Goal: Task Accomplishment & Management: Complete application form

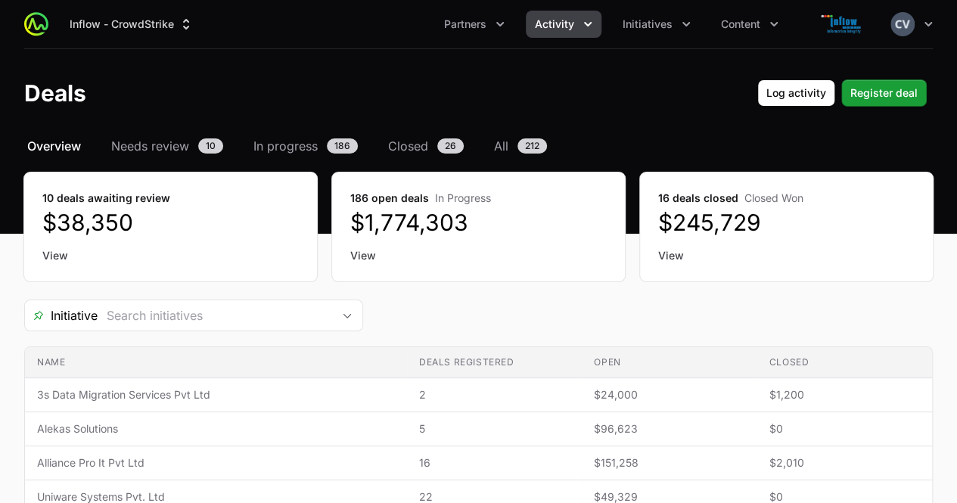
click at [584, 20] on icon "Activity menu" at bounding box center [587, 24] width 15 height 15
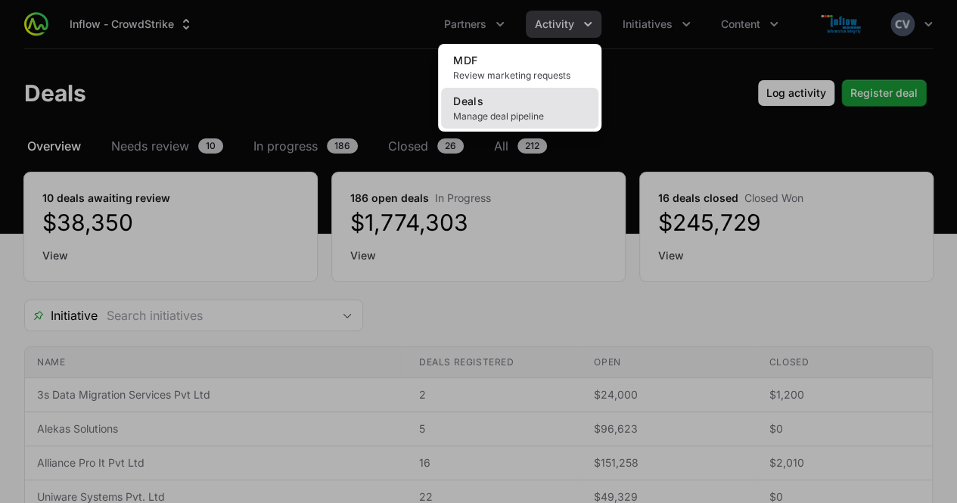
click at [516, 110] on span "Manage deal pipeline" at bounding box center [519, 116] width 133 height 12
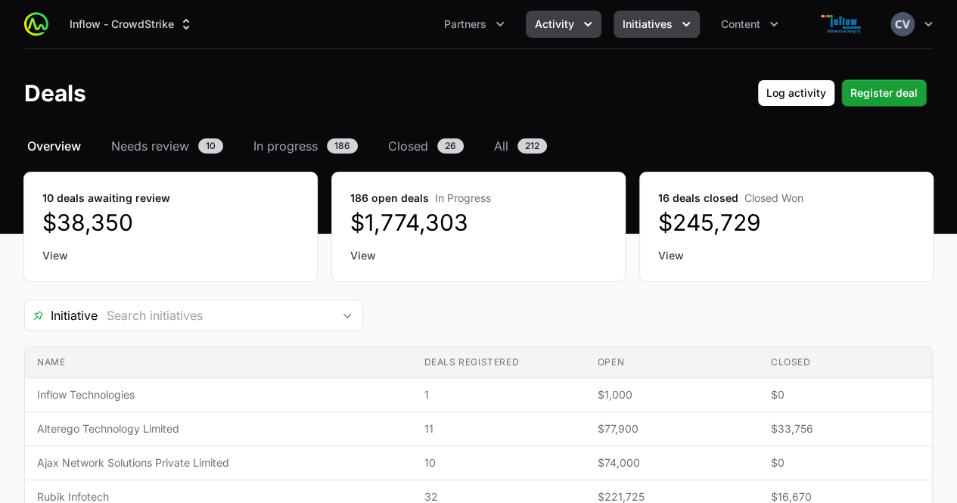
click at [685, 22] on icon "Initiatives menu" at bounding box center [686, 24] width 15 height 15
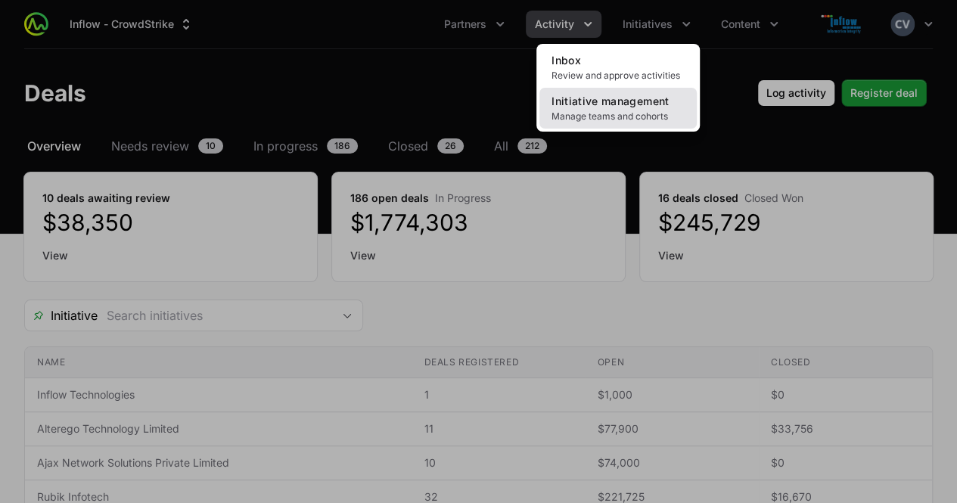
click at [612, 106] on span "Initiative management" at bounding box center [610, 101] width 117 height 13
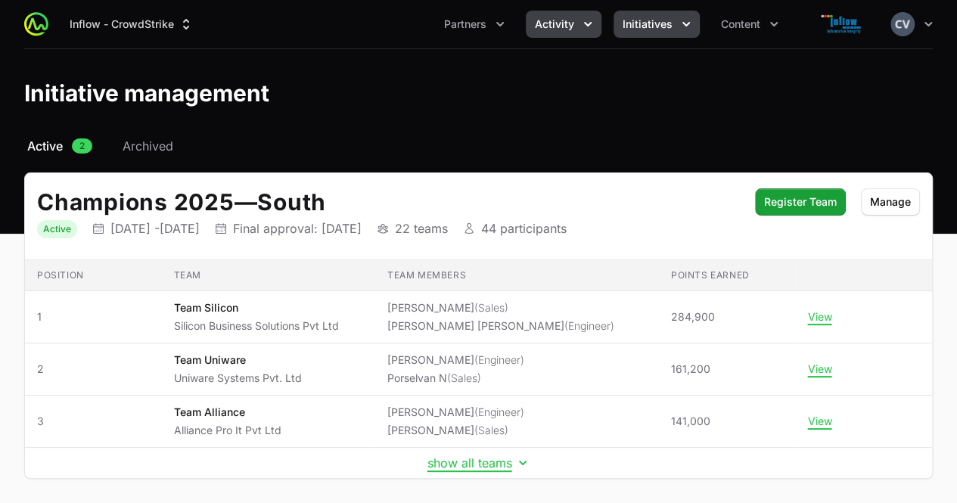
click at [583, 17] on icon "Activity menu" at bounding box center [587, 24] width 15 height 15
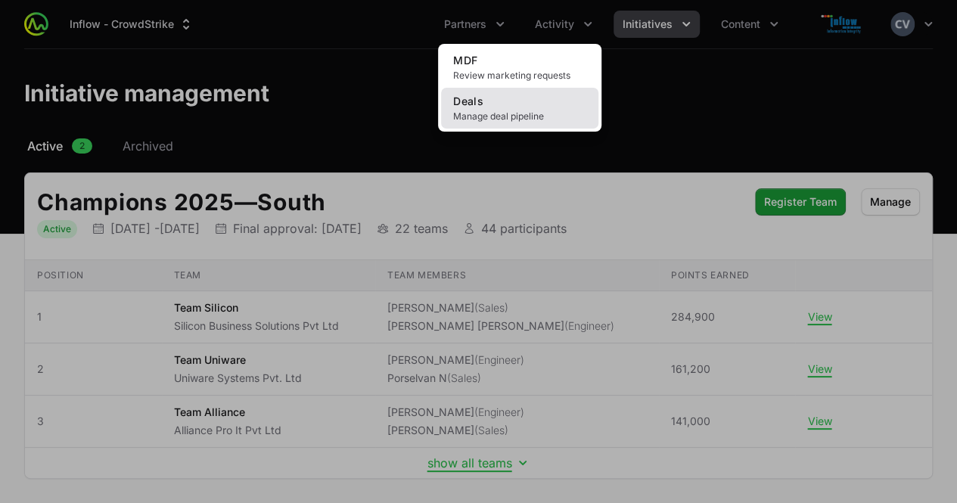
click at [513, 114] on span "Manage deal pipeline" at bounding box center [519, 116] width 133 height 12
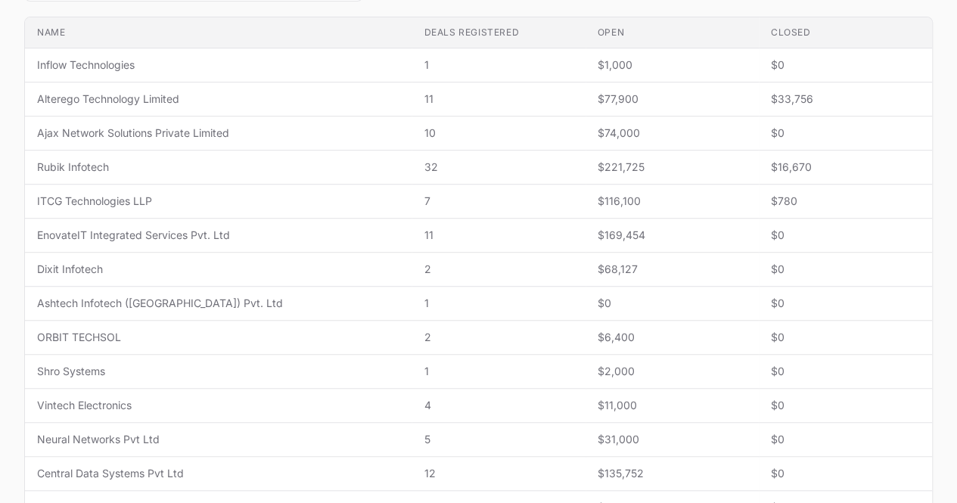
scroll to position [684, 0]
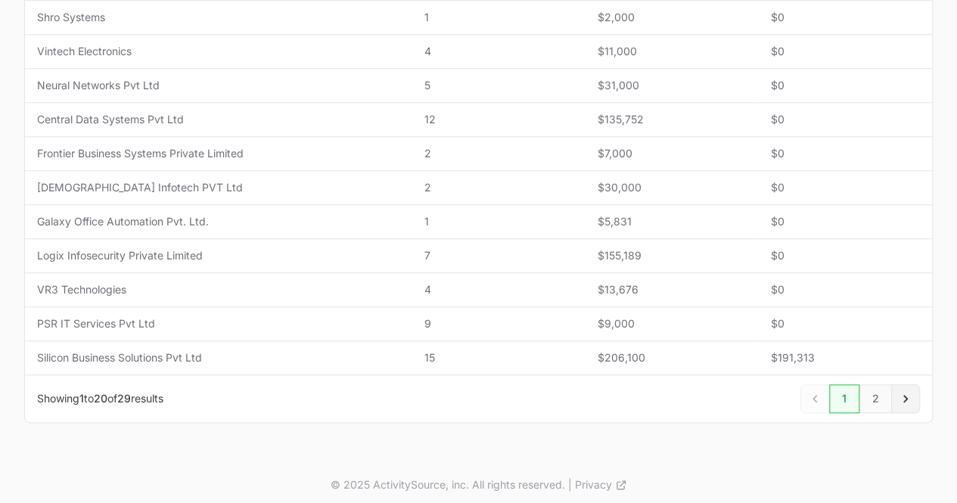
click at [909, 392] on icon "Next" at bounding box center [905, 398] width 15 height 15
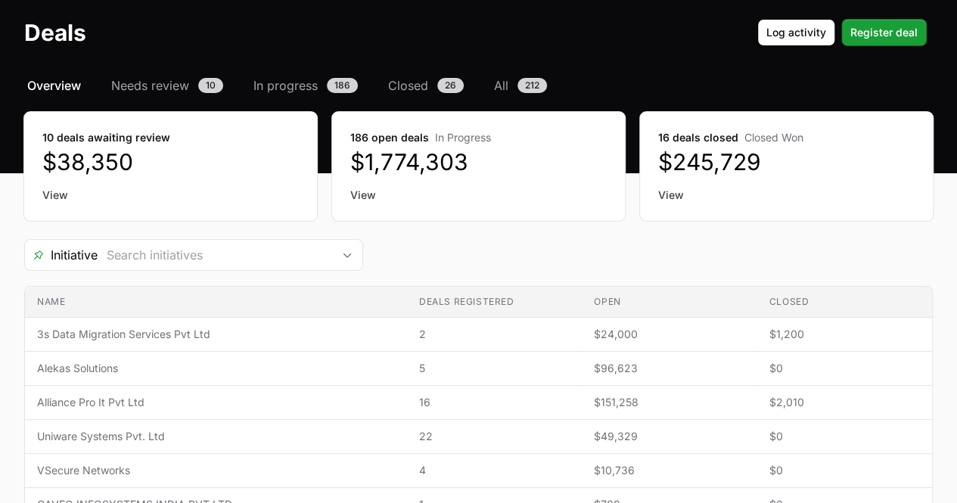
scroll to position [85, 0]
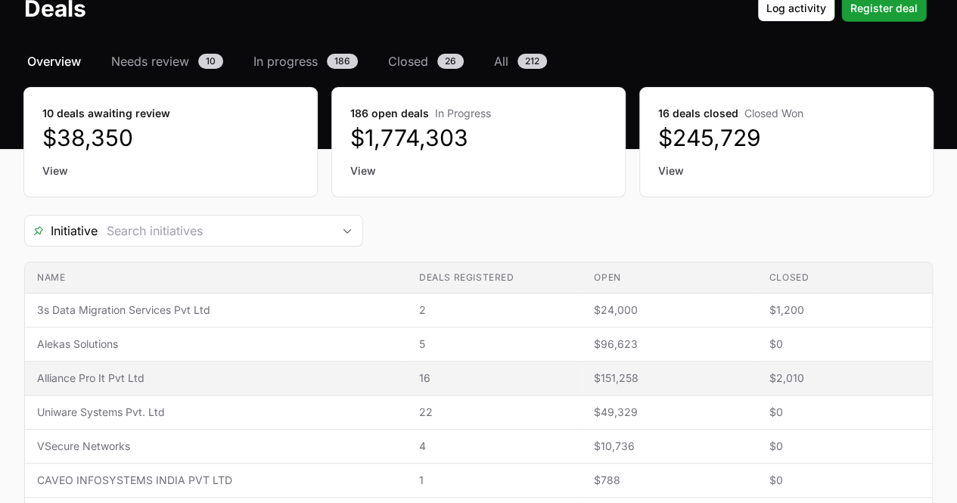
click at [129, 375] on span "Alliance Pro It Pvt Ltd" at bounding box center [216, 378] width 358 height 15
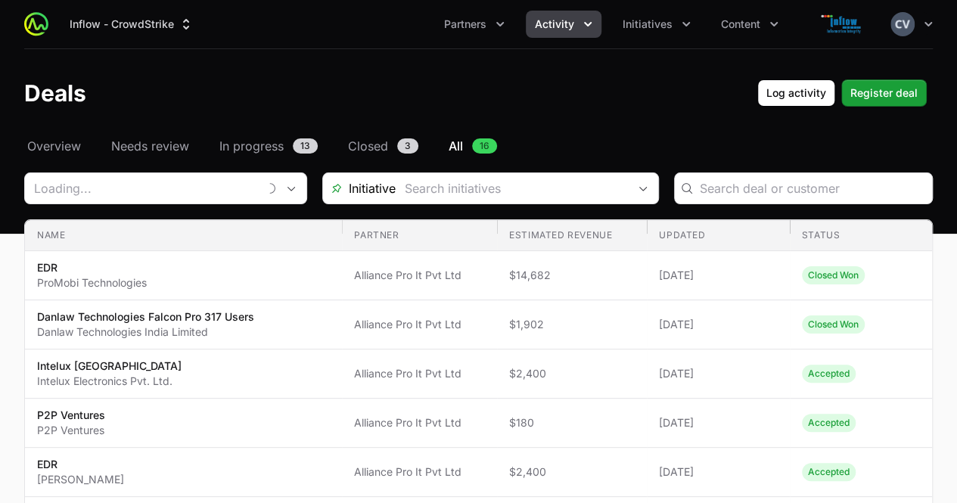
type input "Alliance Pro It Pvt Ltd"
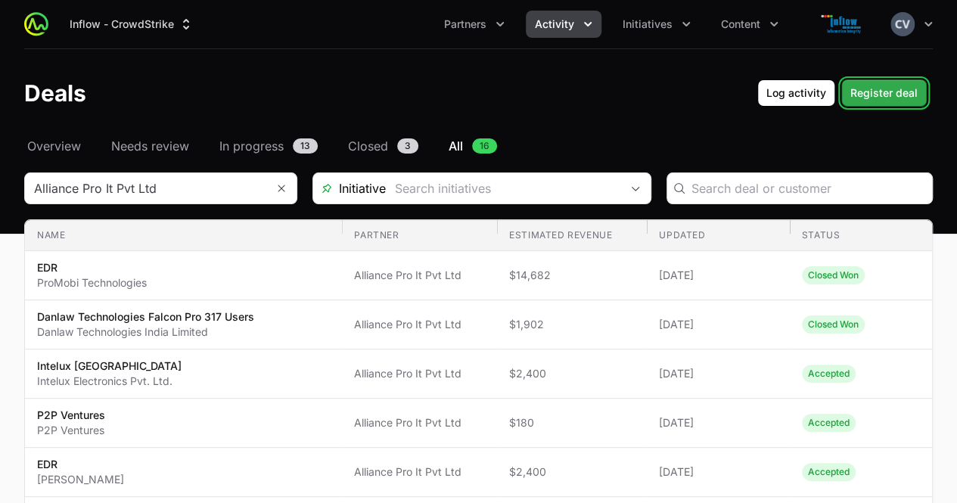
click at [875, 93] on span "Register deal" at bounding box center [883, 93] width 67 height 18
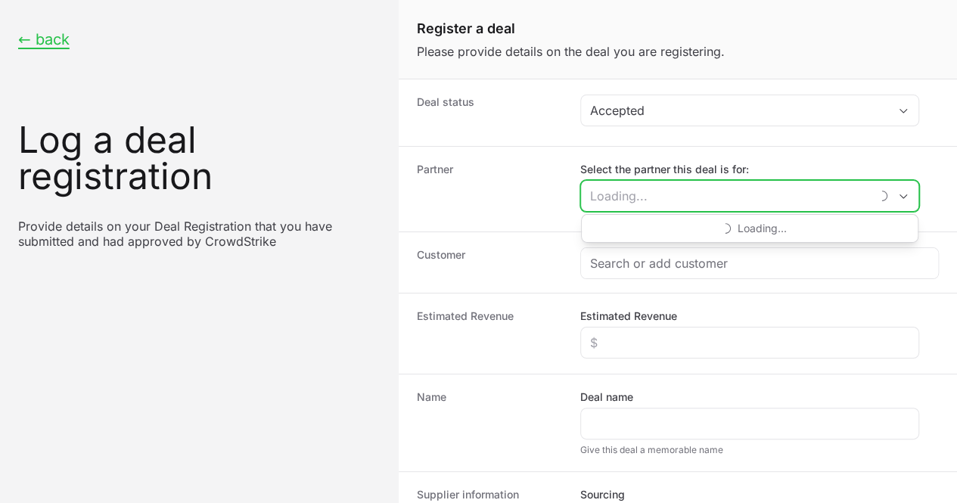
click at [659, 196] on input "Select the partner this deal is for:" at bounding box center [725, 196] width 289 height 30
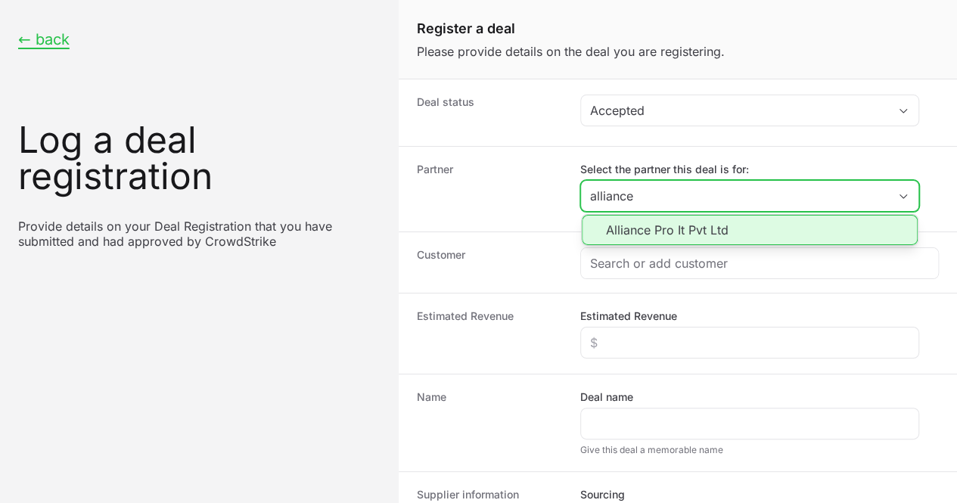
click at [663, 228] on li "Alliance Pro It Pvt Ltd" at bounding box center [750, 230] width 336 height 30
type input "Alliance Pro It Pvt Ltd"
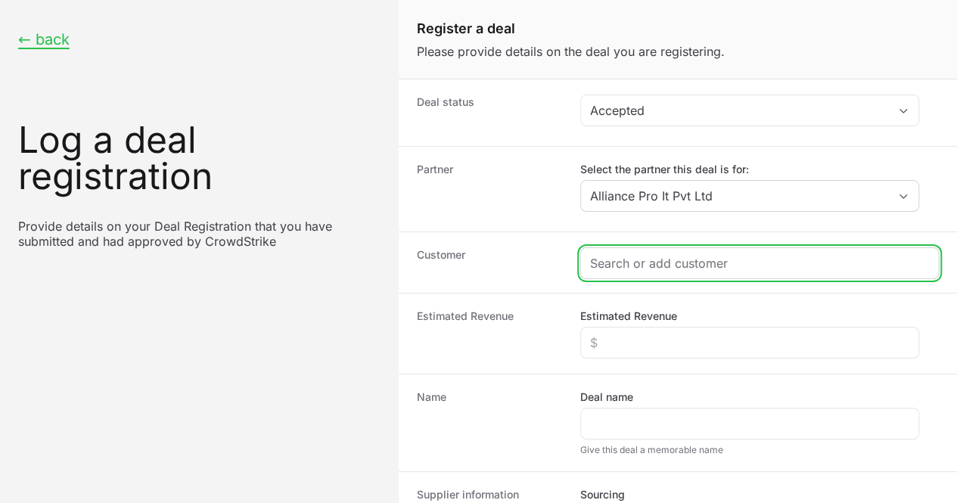
click at [643, 270] on input "Create activity form" at bounding box center [759, 263] width 339 height 18
paste input "XTGlobal Infotech Limited"
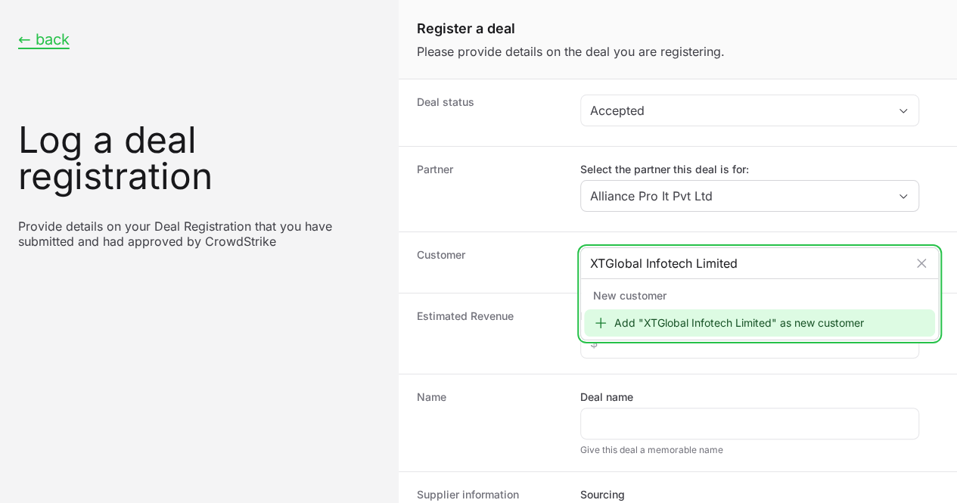
type input "XTGlobal Infotech Limited"
click at [604, 324] on icon "Create activity form" at bounding box center [600, 323] width 15 height 15
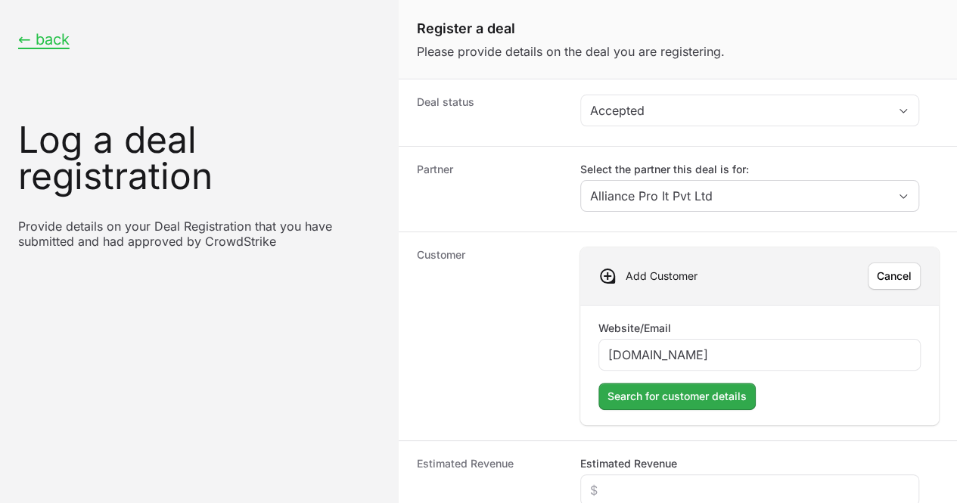
type input "[DOMAIN_NAME]"
click at [631, 396] on span "Search for customer details" at bounding box center [677, 396] width 139 height 18
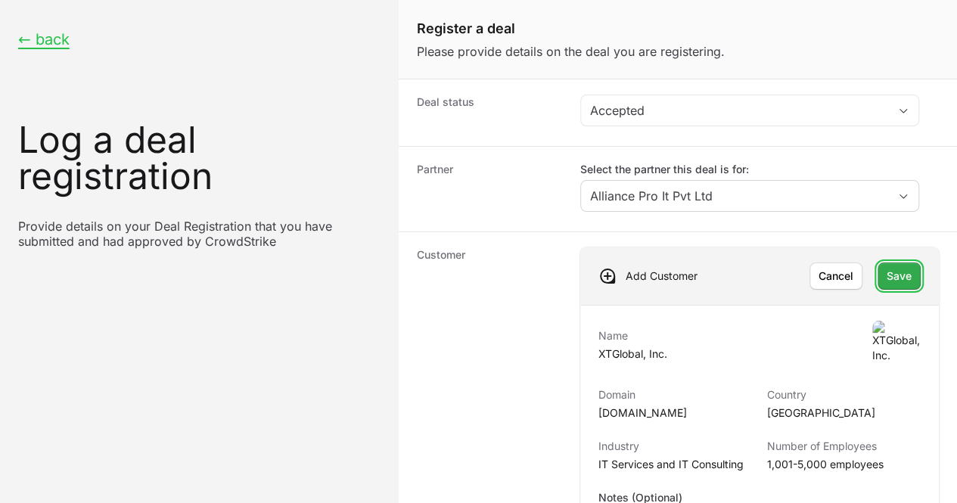
click at [887, 267] on span "Save" at bounding box center [899, 276] width 25 height 18
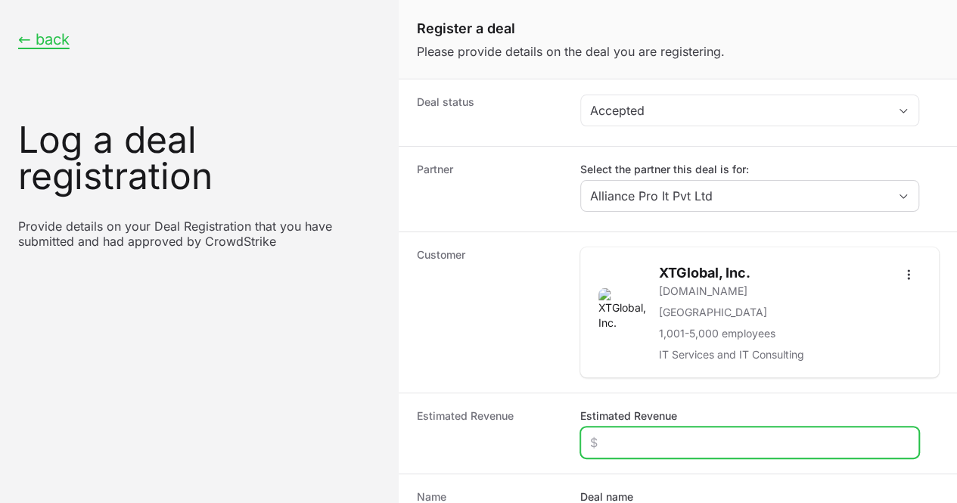
click at [619, 434] on input "Estimated Revenue" at bounding box center [749, 443] width 319 height 18
type input "$30,000"
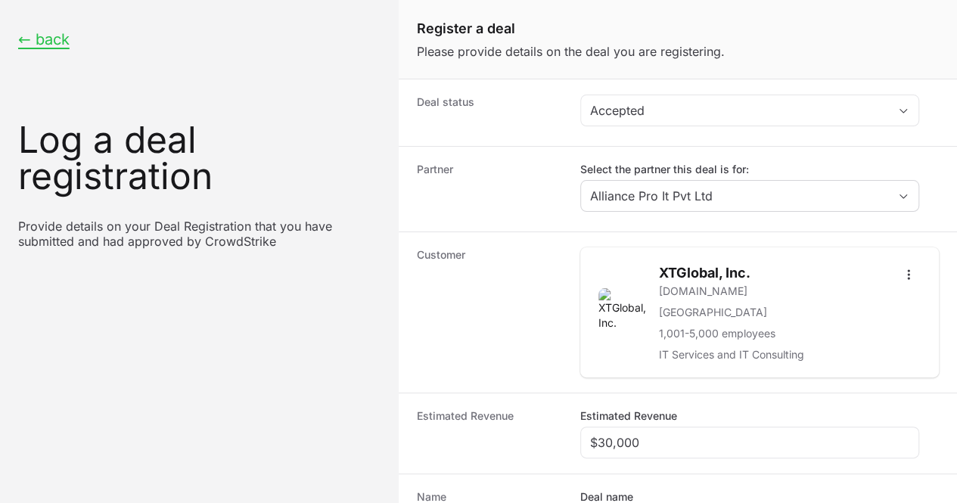
type input "XT Gloabal"
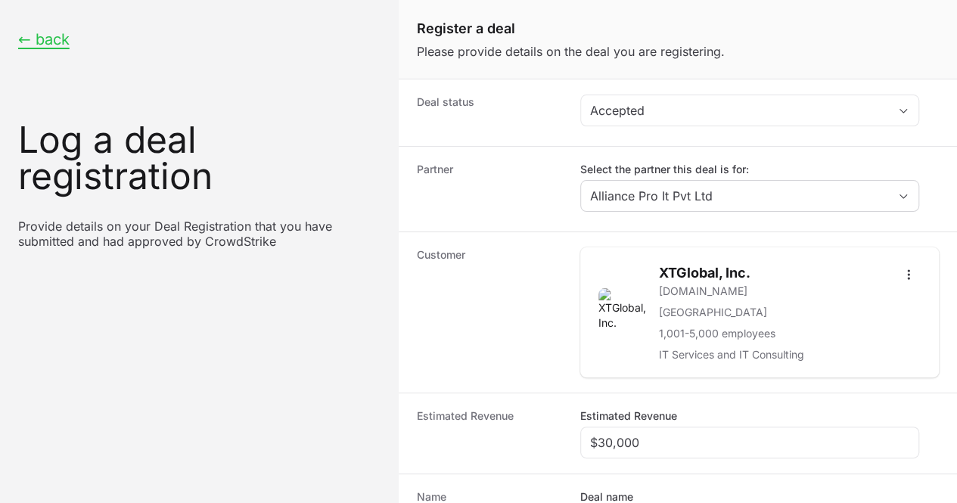
radio input "true"
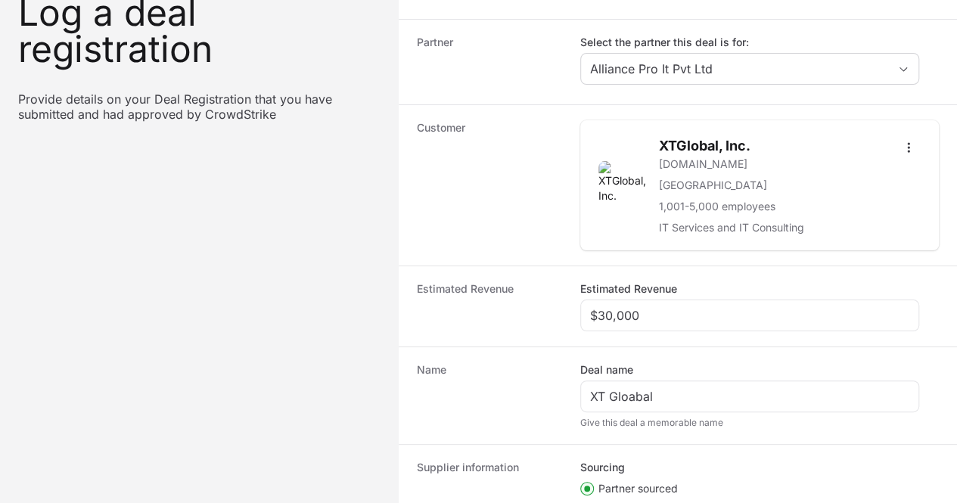
paste input "DR-bcdb3575"
type input "DR-bcdb3575"
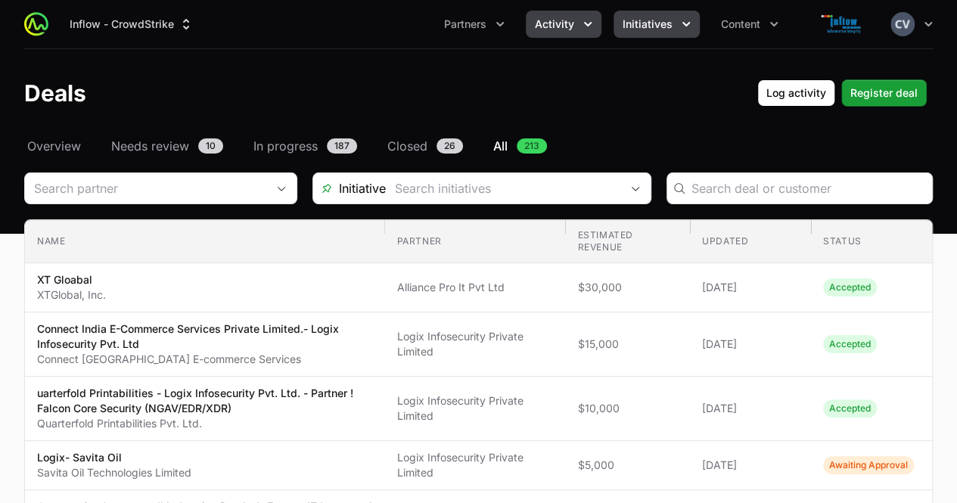
click at [681, 21] on icon "Initiatives menu" at bounding box center [686, 24] width 15 height 15
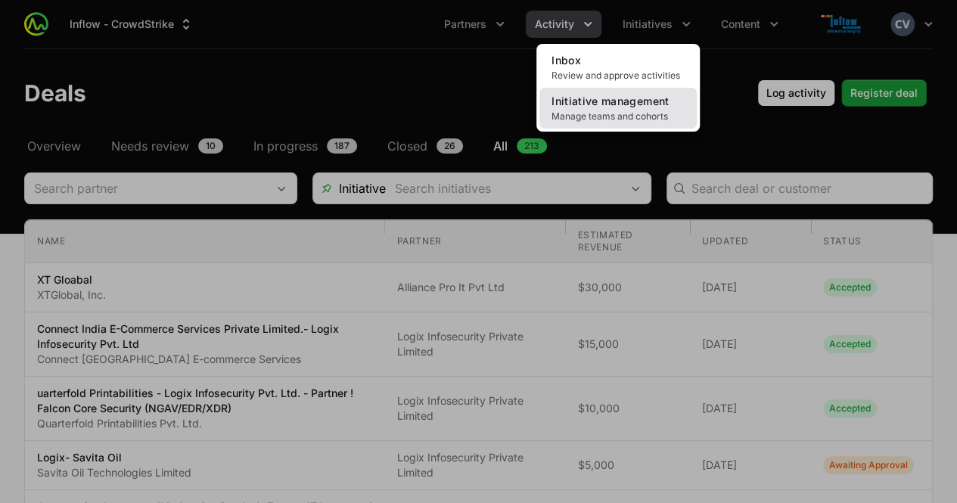
click at [616, 117] on span "Manage teams and cohorts" at bounding box center [618, 116] width 133 height 12
